Goal: Transaction & Acquisition: Download file/media

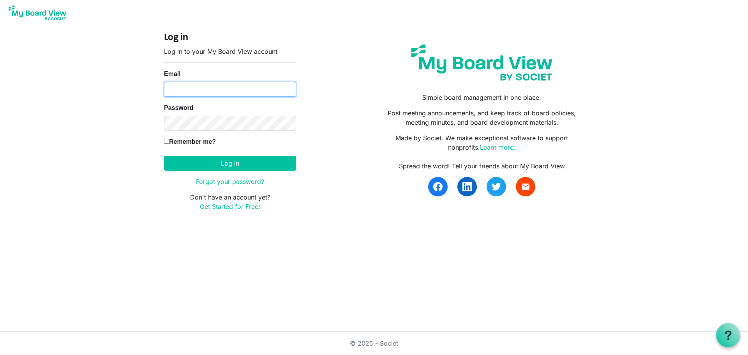
click at [180, 85] on input "Email" at bounding box center [230, 89] width 132 height 15
drag, startPoint x: 254, startPoint y: 89, endPoint x: 110, endPoint y: 73, distance: 144.2
click at [113, 72] on body "Log in Log in to your My Board View account Email suzhanley7@gmail.com Password…" at bounding box center [374, 112] width 748 height 224
type input "bookkeeper@recycle.ab.ca"
click at [0, 247] on nordpass-autofill-portal at bounding box center [0, 247] width 0 height 0
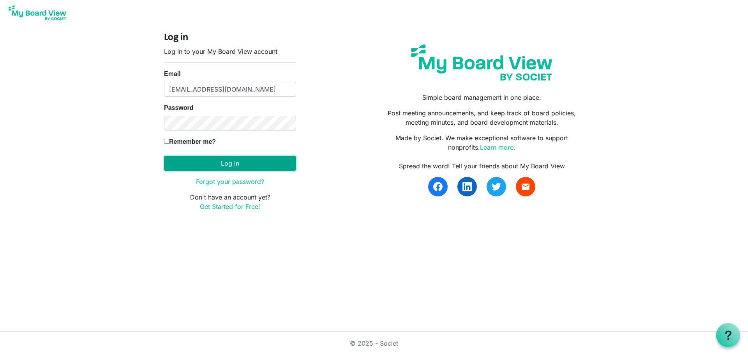
click at [211, 160] on button "Log in" at bounding box center [230, 163] width 132 height 15
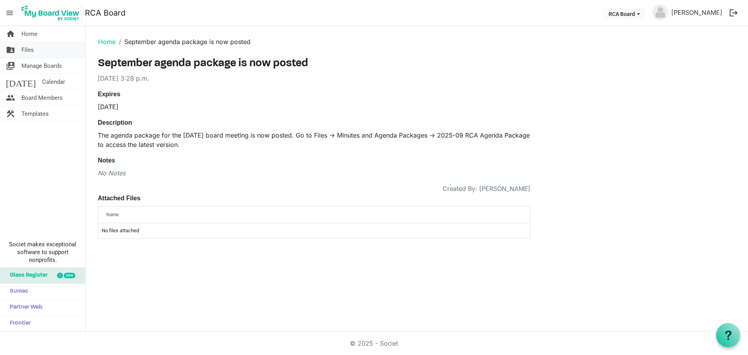
click at [30, 48] on span "Files" at bounding box center [27, 50] width 12 height 16
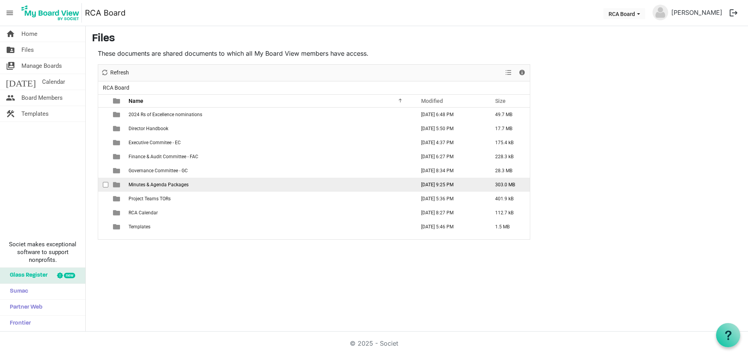
click at [142, 182] on span "Minutes & Agenda Packages" at bounding box center [159, 184] width 60 height 5
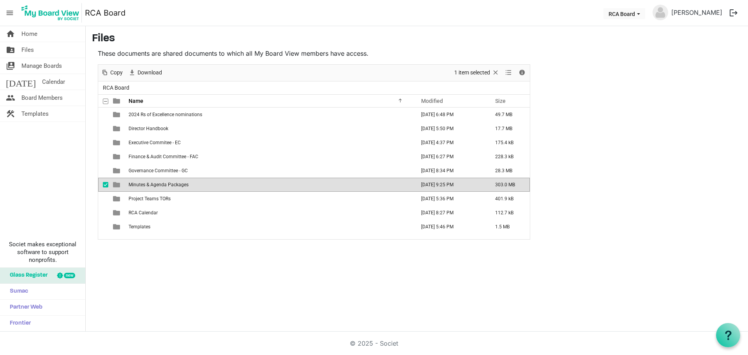
click at [144, 182] on span "Minutes & Agenda Packages" at bounding box center [159, 184] width 60 height 5
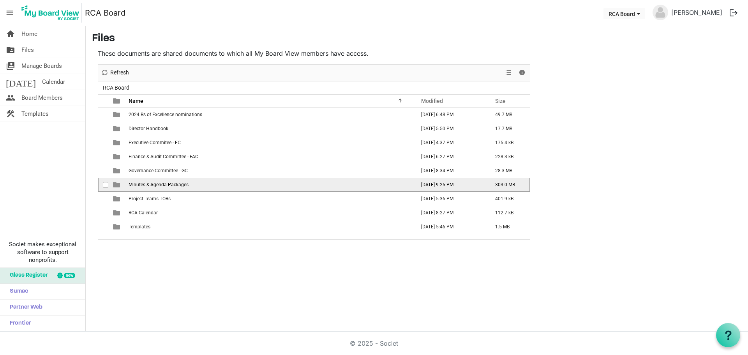
click at [144, 182] on span "Minutes & Agenda Packages" at bounding box center [159, 184] width 60 height 5
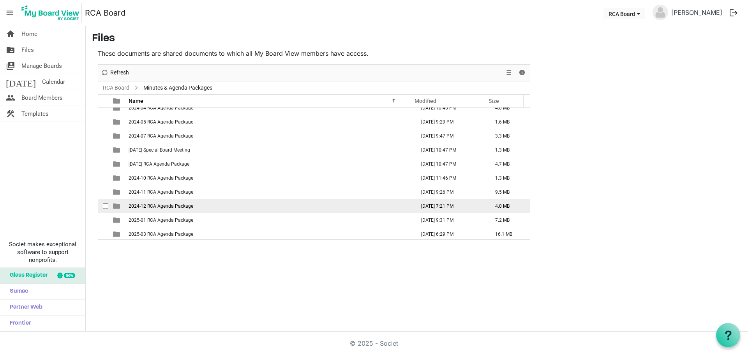
scroll to position [359, 0]
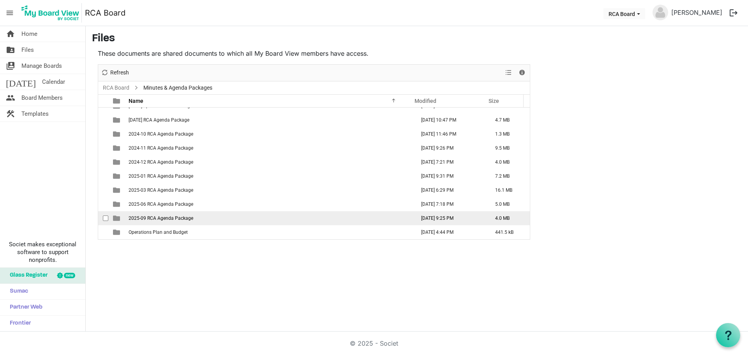
click at [151, 216] on span "2025-09 RCA Agenda Package" at bounding box center [161, 217] width 65 height 5
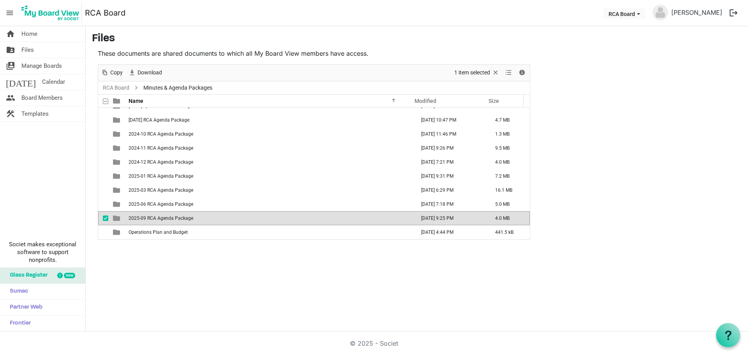
click at [151, 217] on span "2025-09 RCA Agenda Package" at bounding box center [161, 217] width 65 height 5
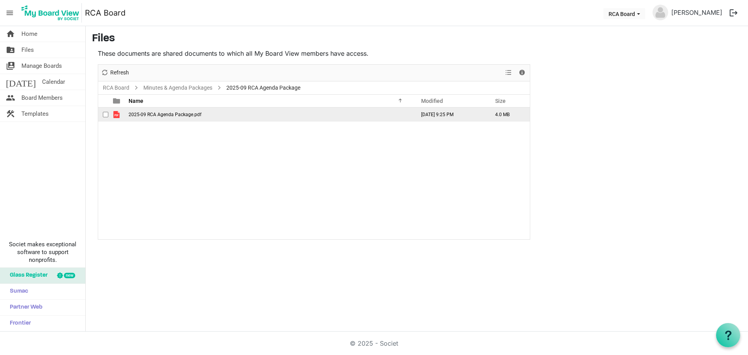
click at [161, 113] on span "2025-09 RCA Agenda Package.pdf" at bounding box center [165, 114] width 73 height 5
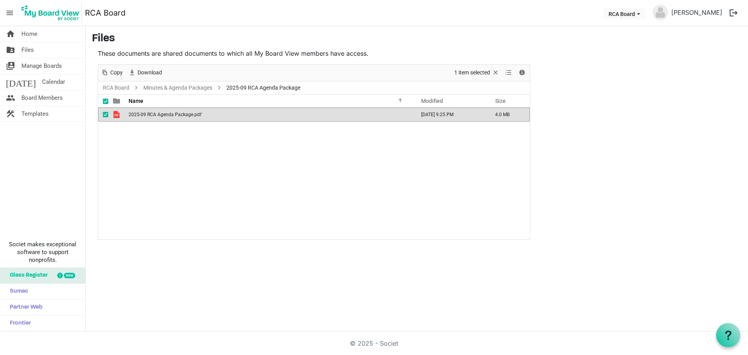
click at [161, 113] on span "2025-09 RCA Agenda Package.pdf" at bounding box center [165, 114] width 73 height 5
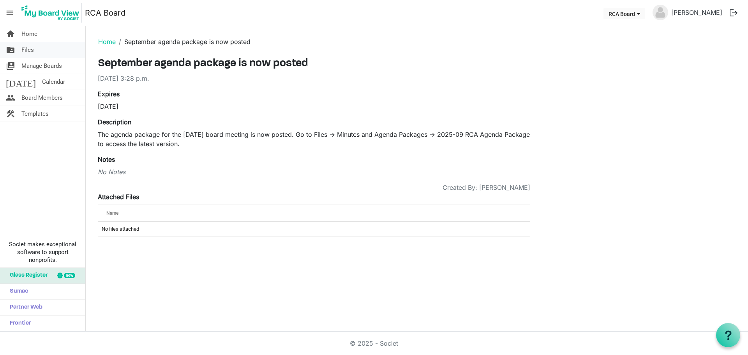
click at [29, 49] on span "Files" at bounding box center [27, 50] width 12 height 16
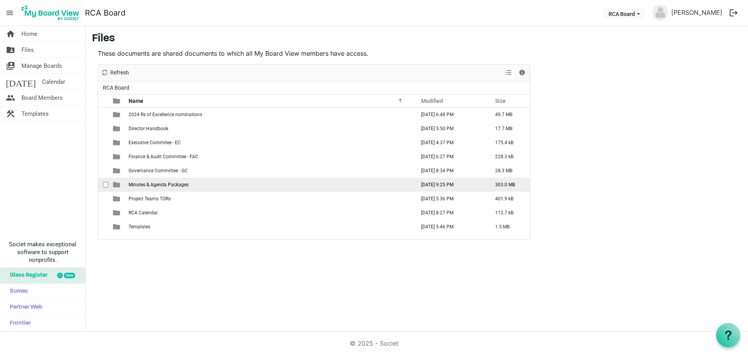
click at [143, 182] on span "Minutes & Agenda Packages" at bounding box center [159, 184] width 60 height 5
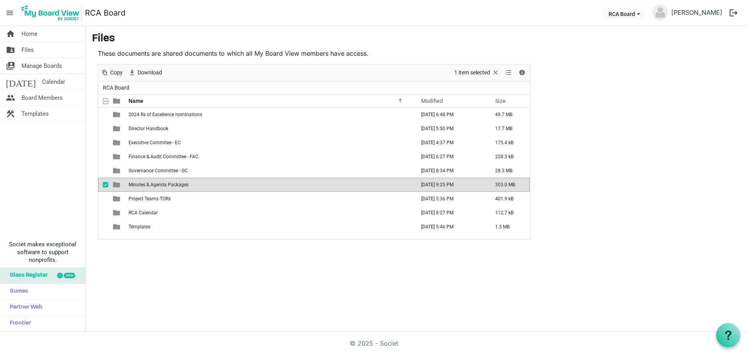
click at [143, 182] on span "Minutes & Agenda Packages" at bounding box center [159, 184] width 60 height 5
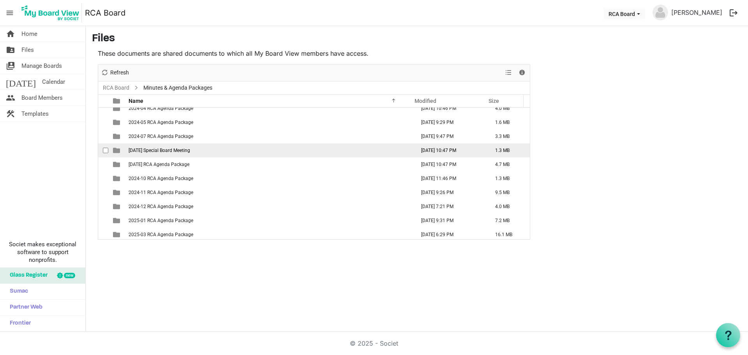
scroll to position [359, 0]
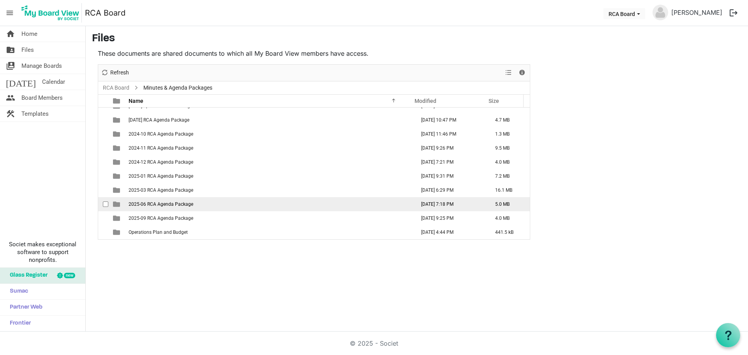
click at [149, 204] on span "2025-06 RCA Agenda Package" at bounding box center [161, 203] width 65 height 5
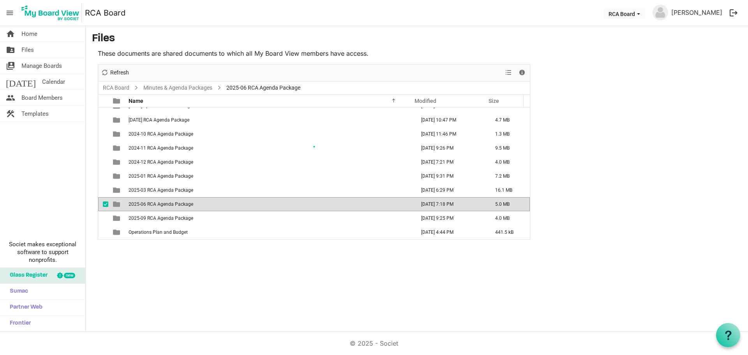
scroll to position [0, 0]
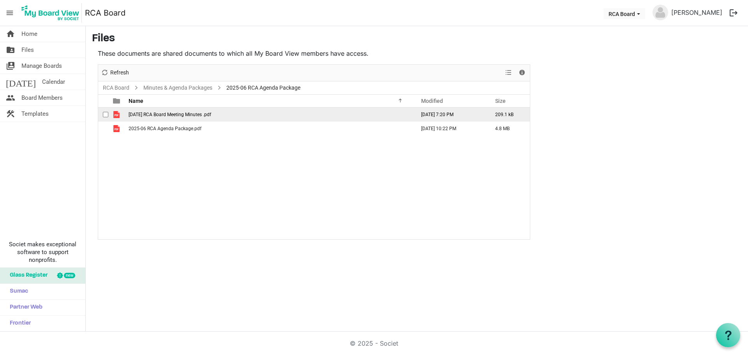
click at [170, 113] on span "2025 06 18 RCA Board Meeting Minutes .pdf" at bounding box center [170, 114] width 83 height 5
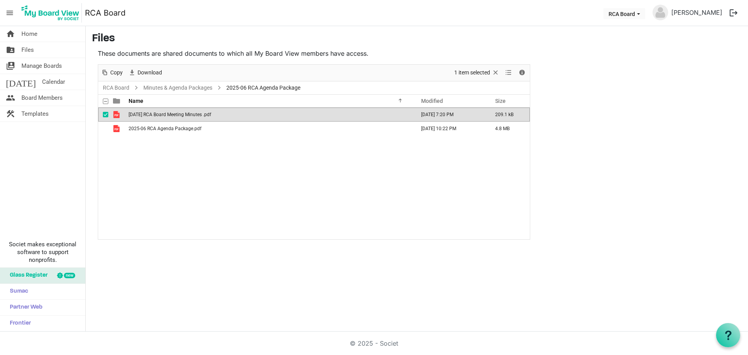
click at [170, 113] on span "2025 06 18 RCA Board Meeting Minutes .pdf" at bounding box center [170, 114] width 83 height 5
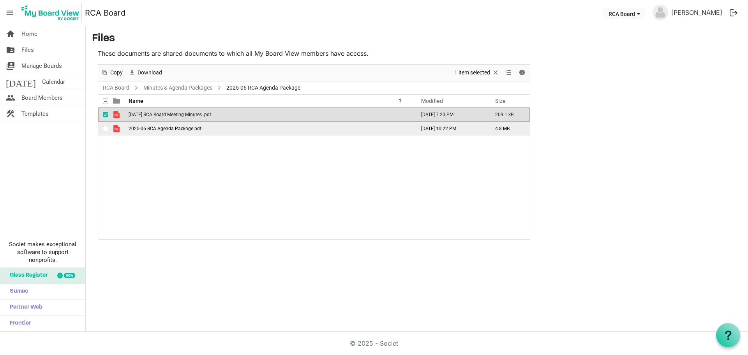
click at [173, 128] on span "2025-06 RCA Agenda Package.pdf" at bounding box center [165, 128] width 73 height 5
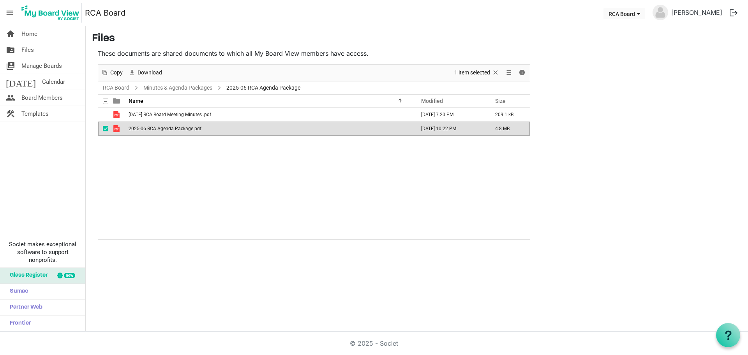
click at [173, 128] on span "2025-06 RCA Agenda Package.pdf" at bounding box center [165, 128] width 73 height 5
